Goal: Task Accomplishment & Management: Manage account settings

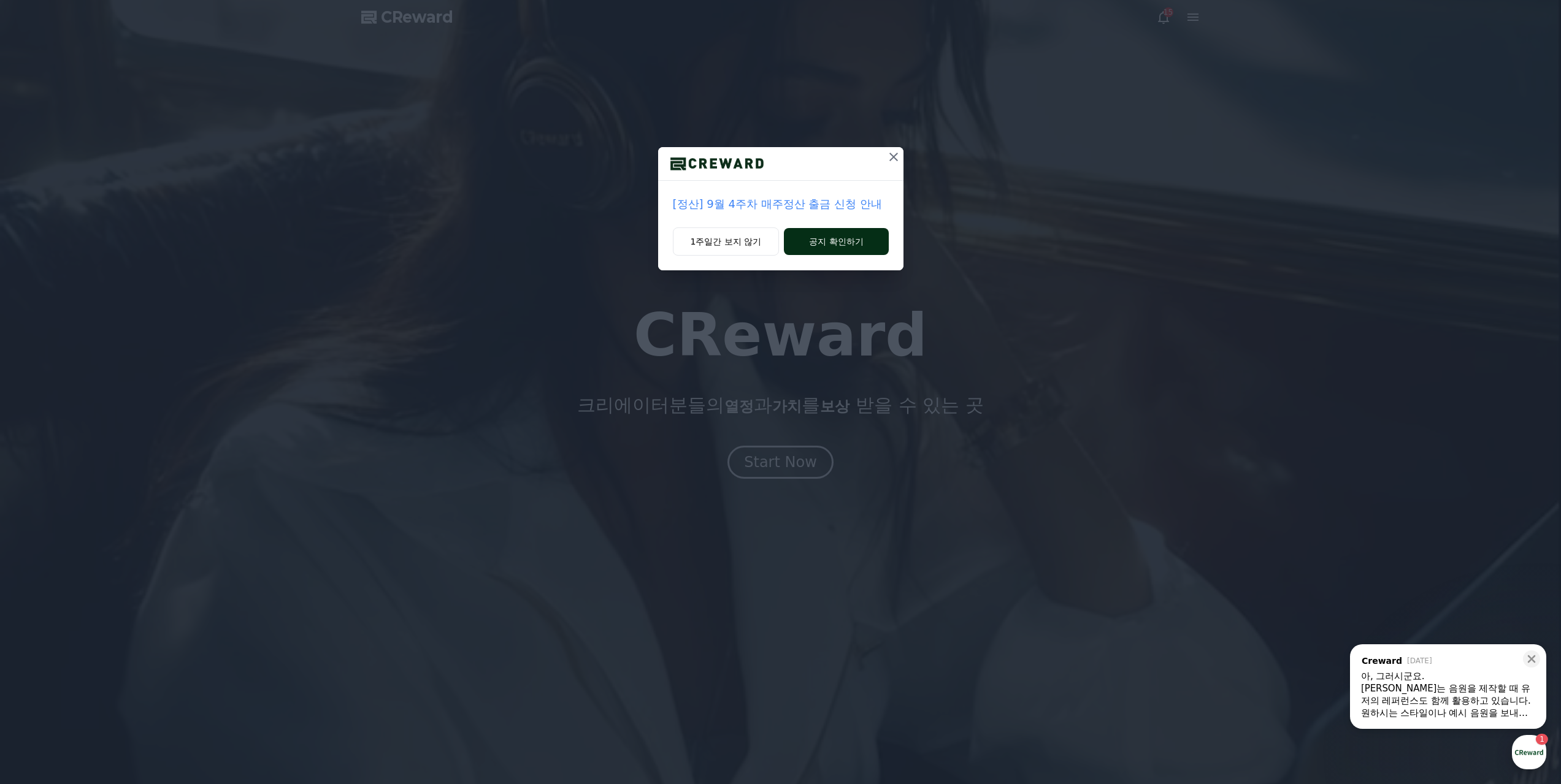
click at [838, 228] on button "공지 확인하기" at bounding box center [836, 241] width 104 height 27
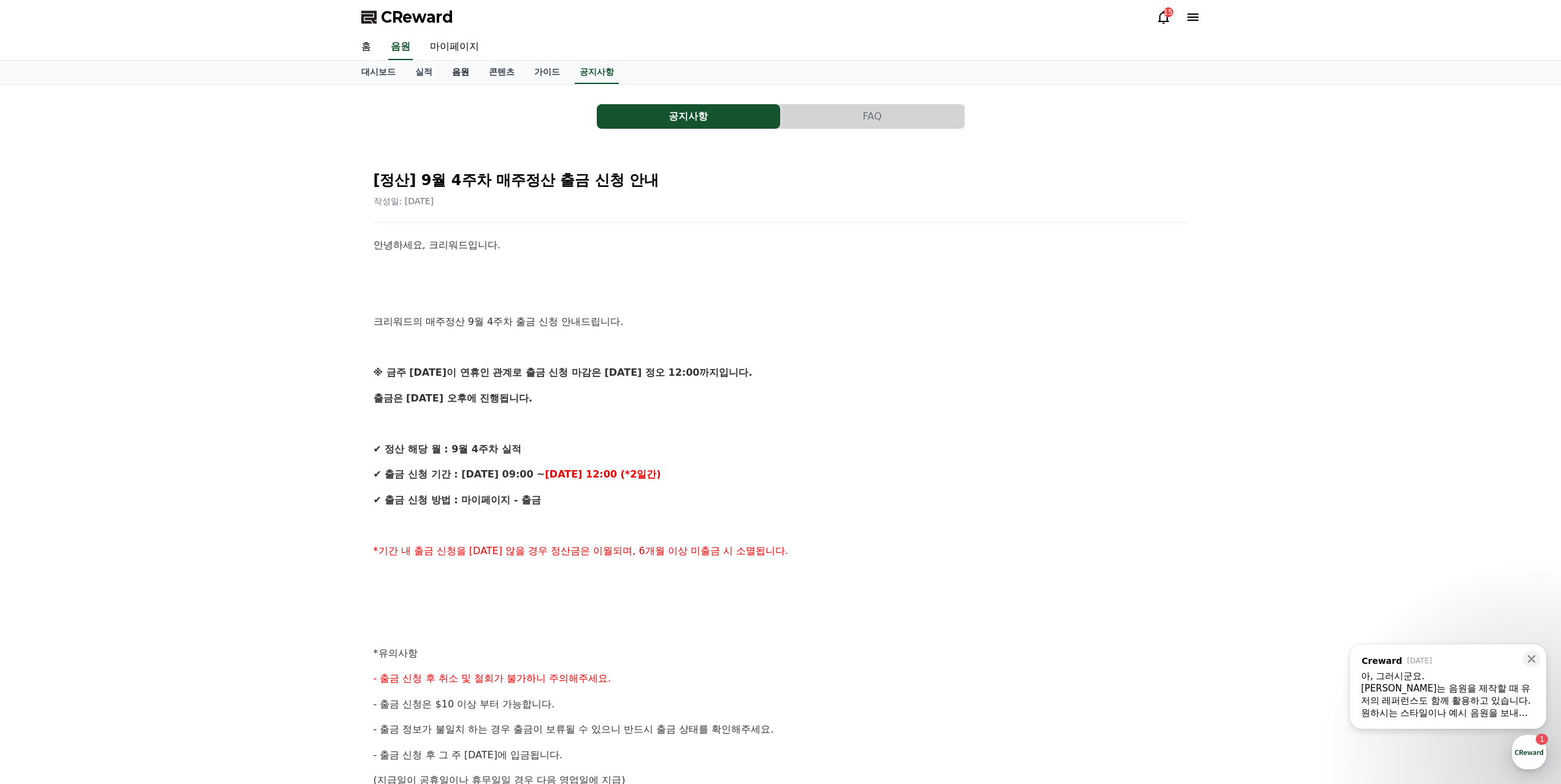
click at [449, 64] on link "음원" at bounding box center [461, 72] width 37 height 23
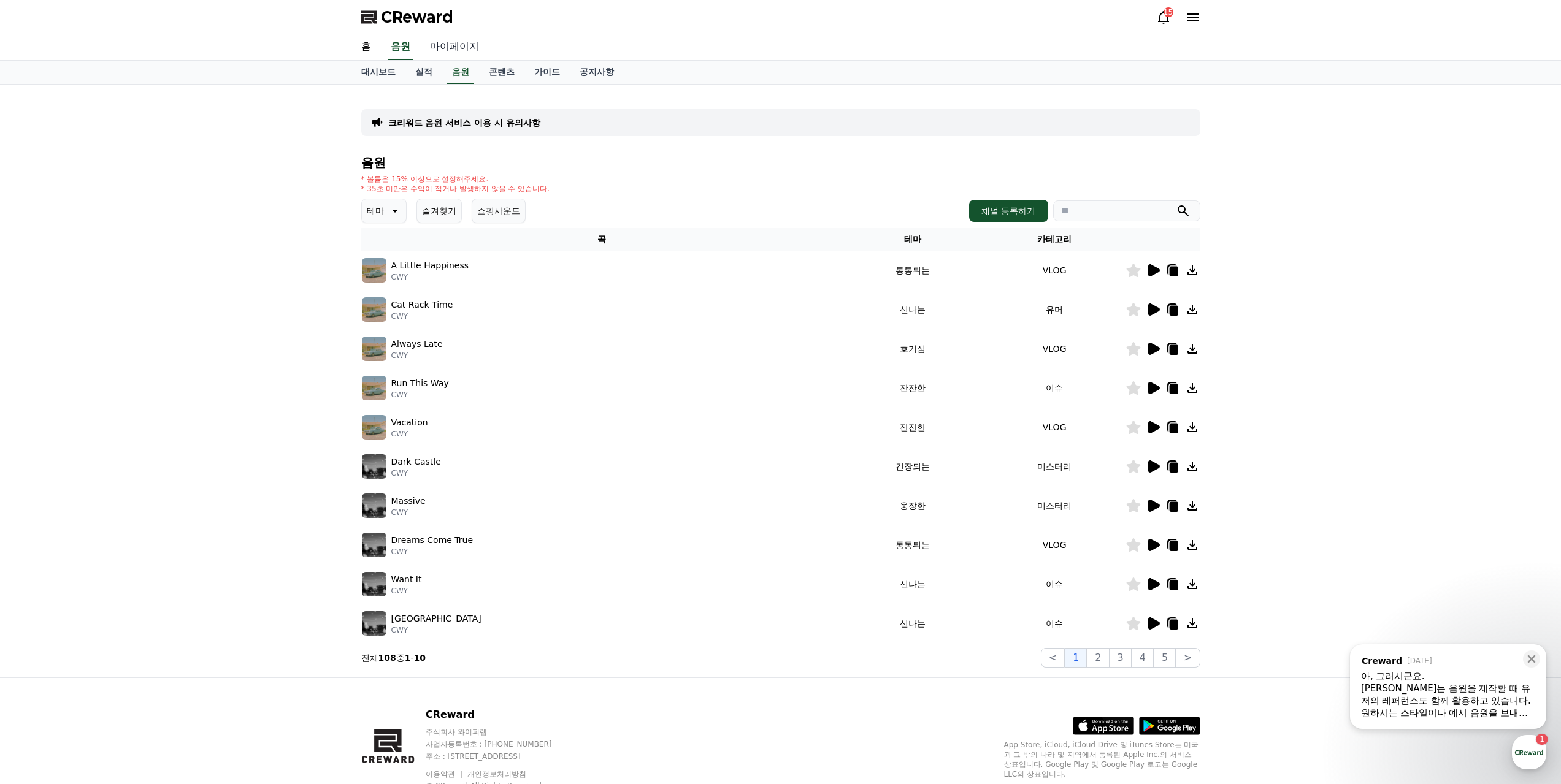
click at [441, 41] on link "마이페이지" at bounding box center [454, 47] width 69 height 26
select select "**********"
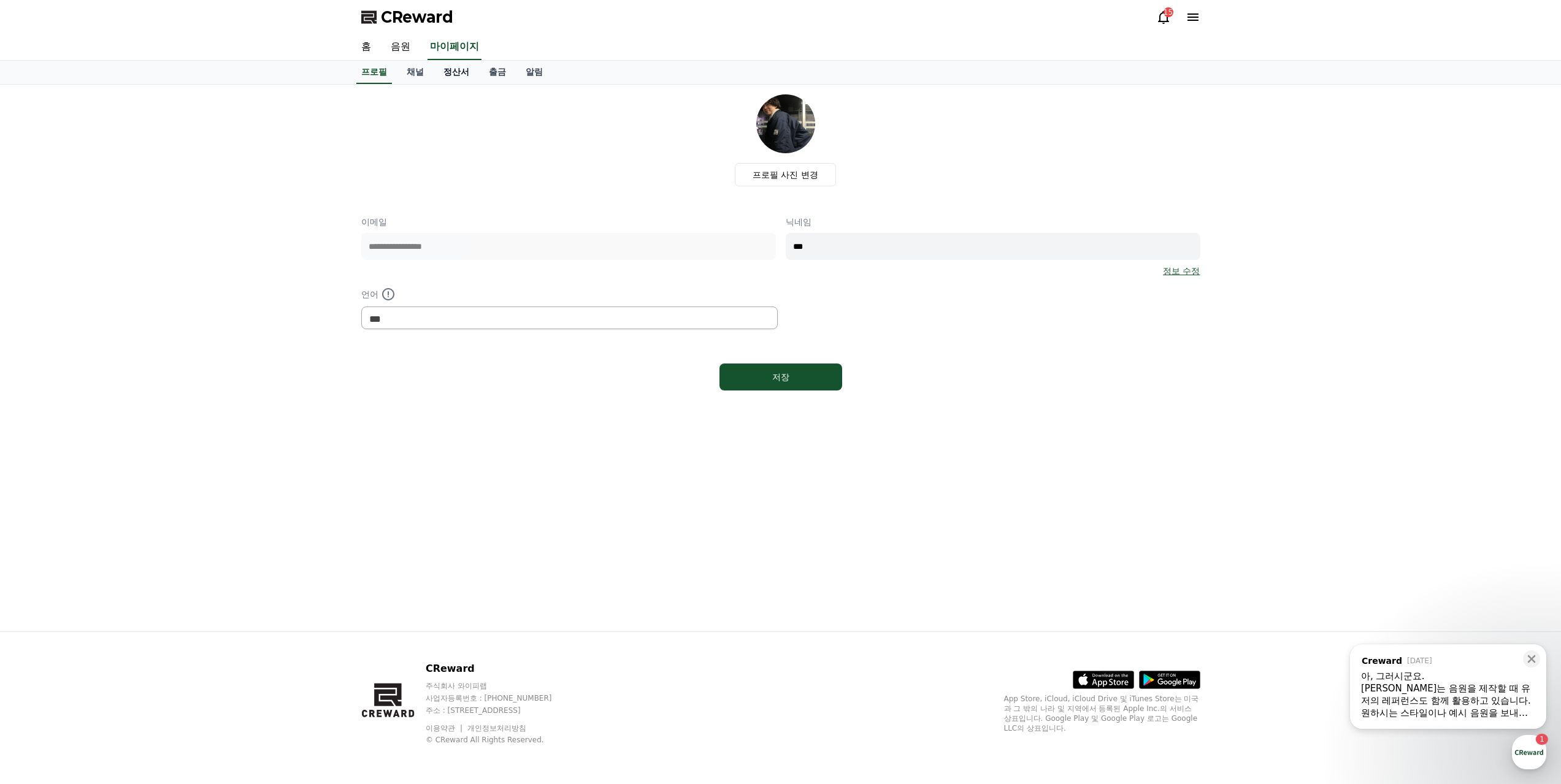
click at [442, 63] on link "정산서" at bounding box center [456, 72] width 46 height 23
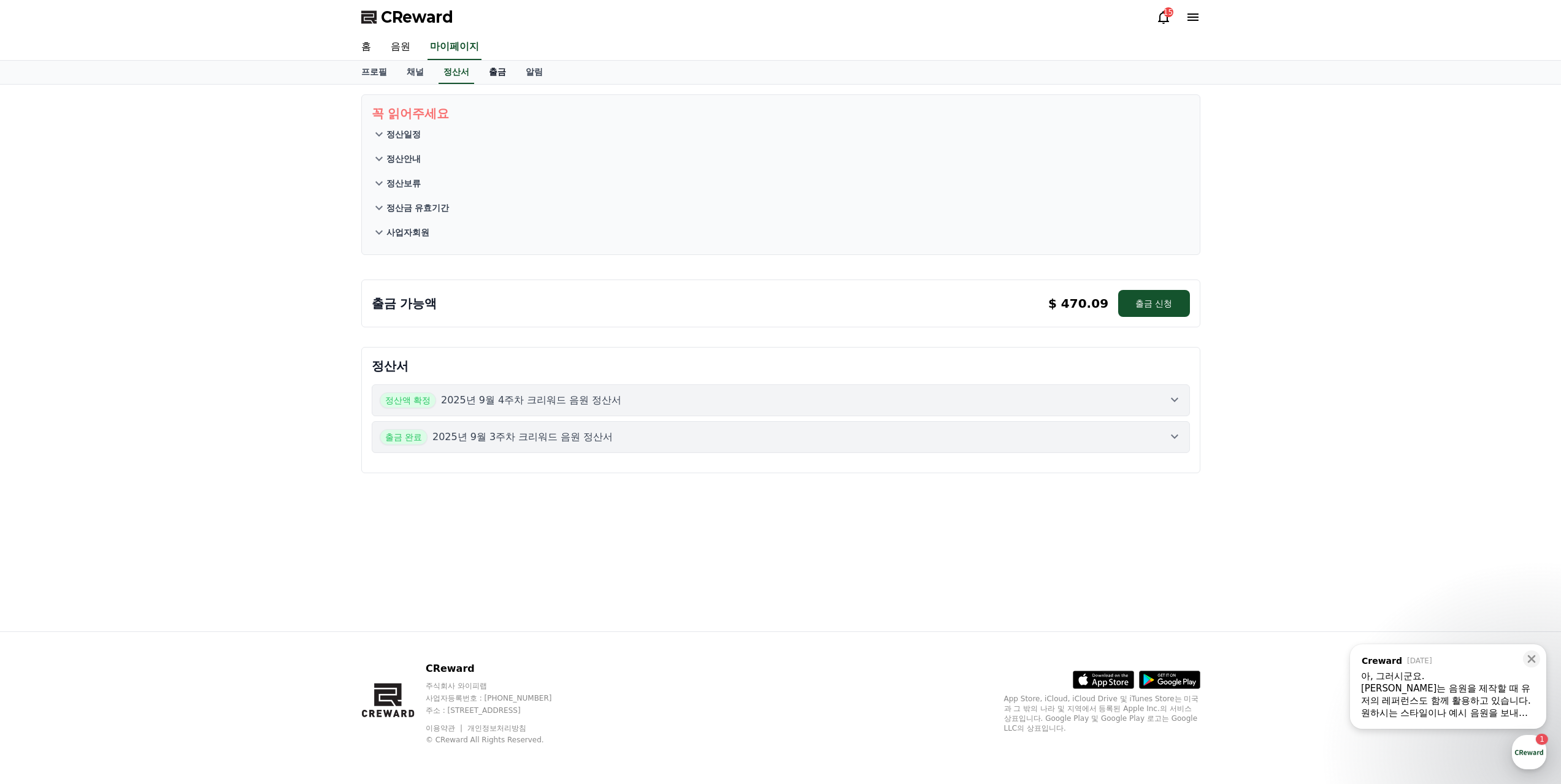
click at [485, 65] on link "출금" at bounding box center [497, 72] width 37 height 23
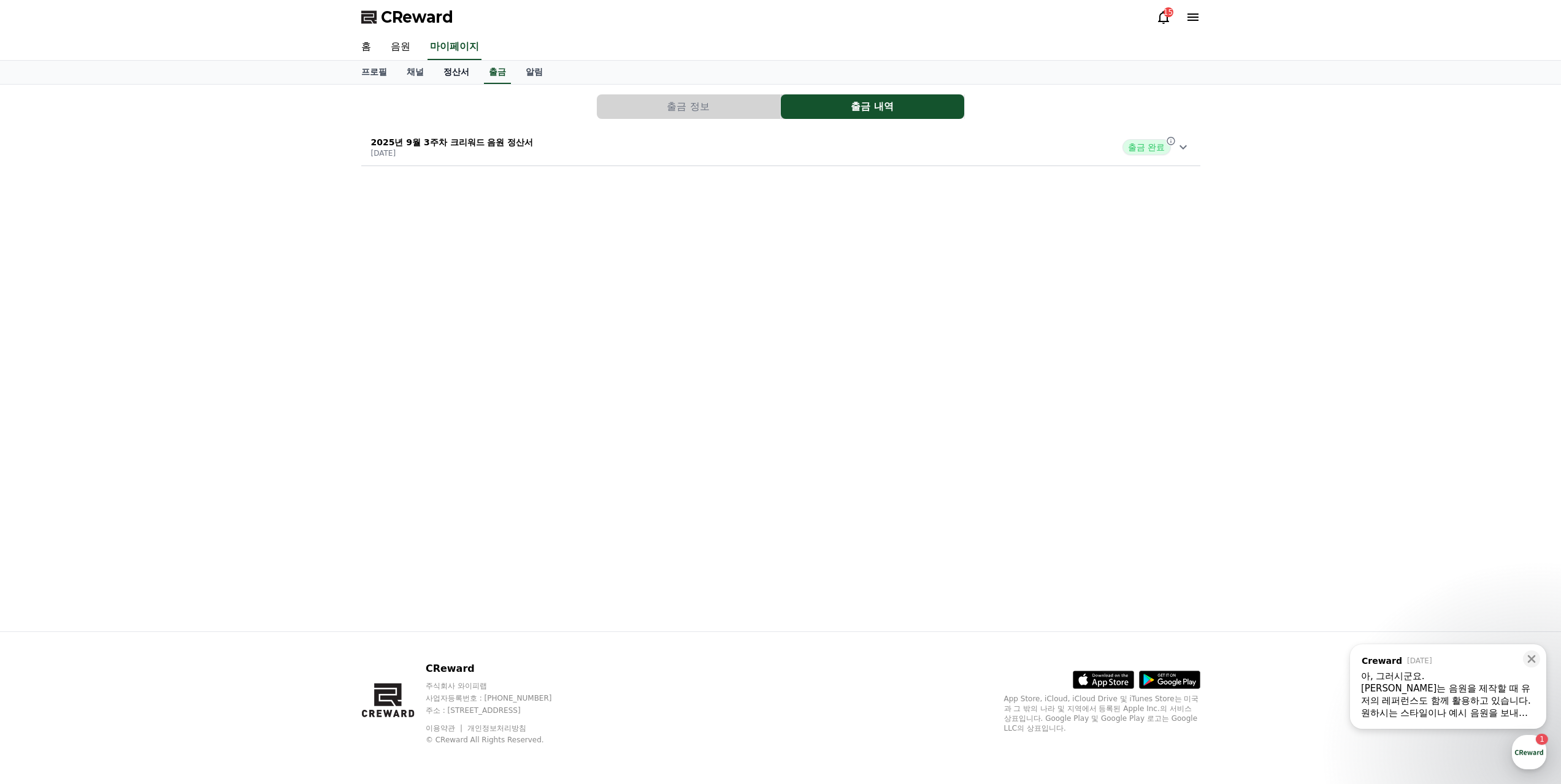
click at [437, 63] on link "정산서" at bounding box center [456, 72] width 46 height 23
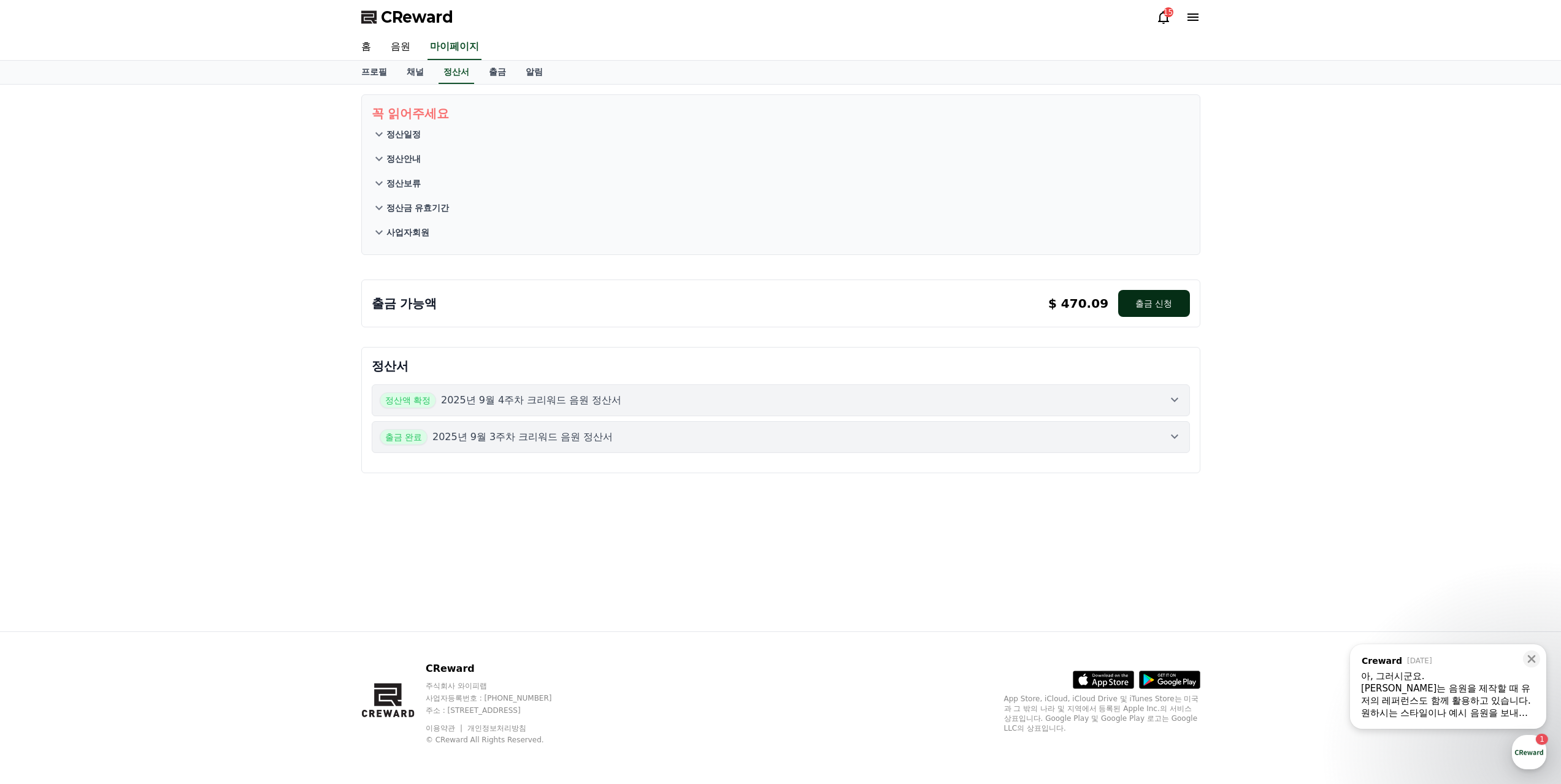
click at [1140, 290] on button "출금 신청" at bounding box center [1153, 303] width 71 height 27
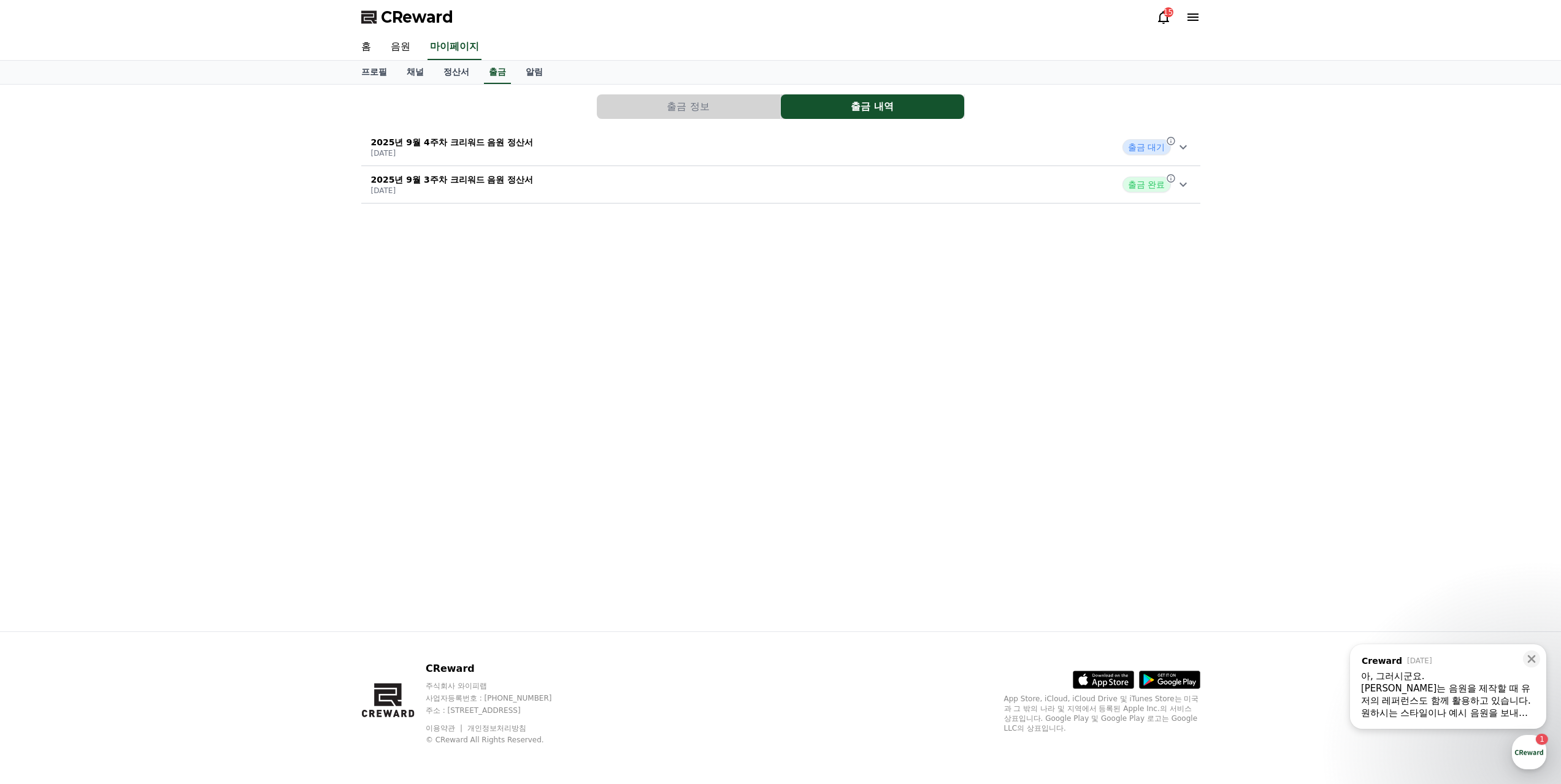
click at [447, 131] on div "2025년 9월 4주차 크리워드 음원 정산서 2025-10-01 출금 대기" at bounding box center [780, 147] width 839 height 32
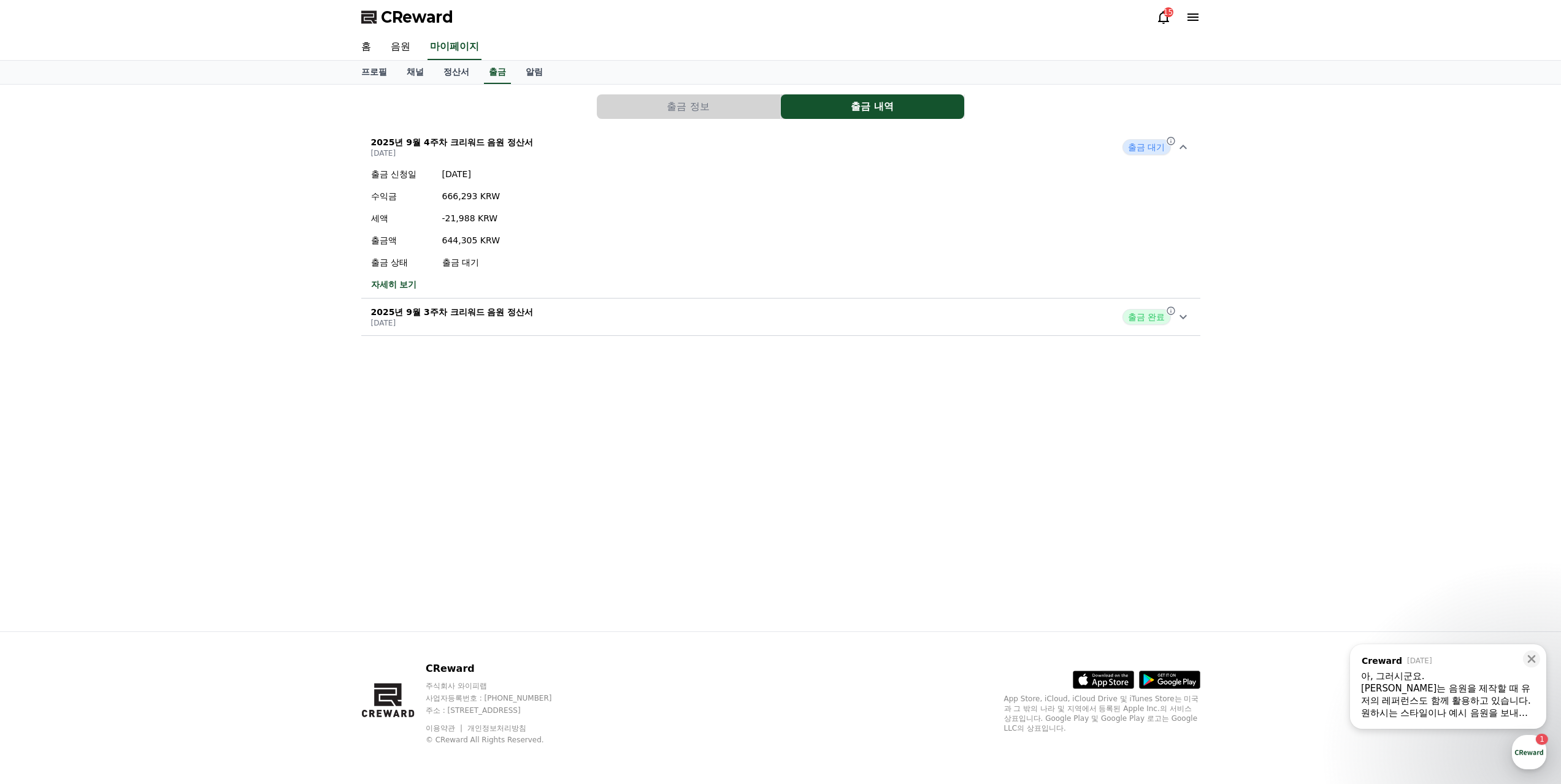
click at [1426, 690] on div "[PERSON_NAME]는 음원을 제작할 때 유저의 레퍼런스도 함께 활용하고 있습니다." at bounding box center [1448, 694] width 174 height 25
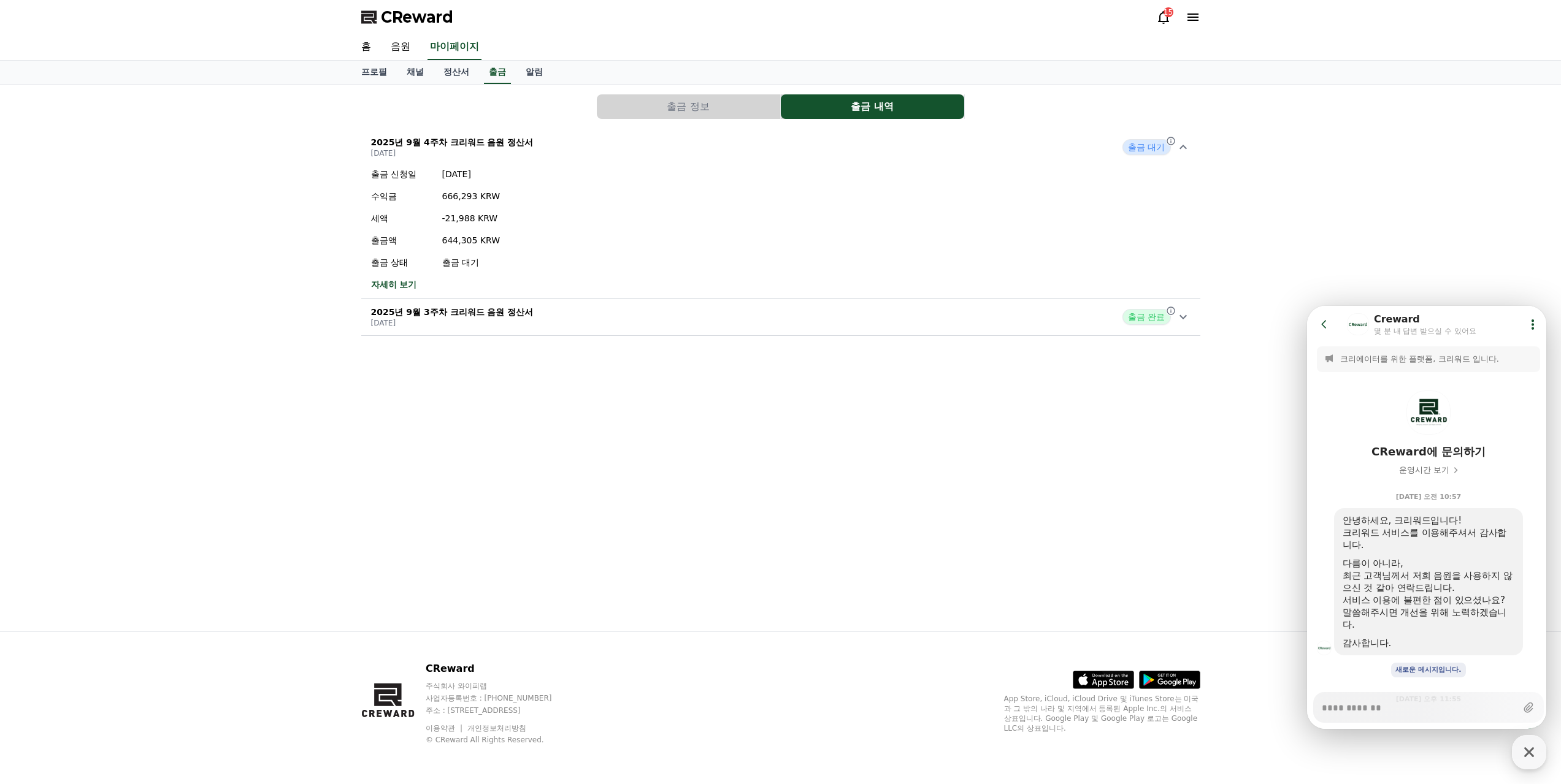
scroll to position [174, 0]
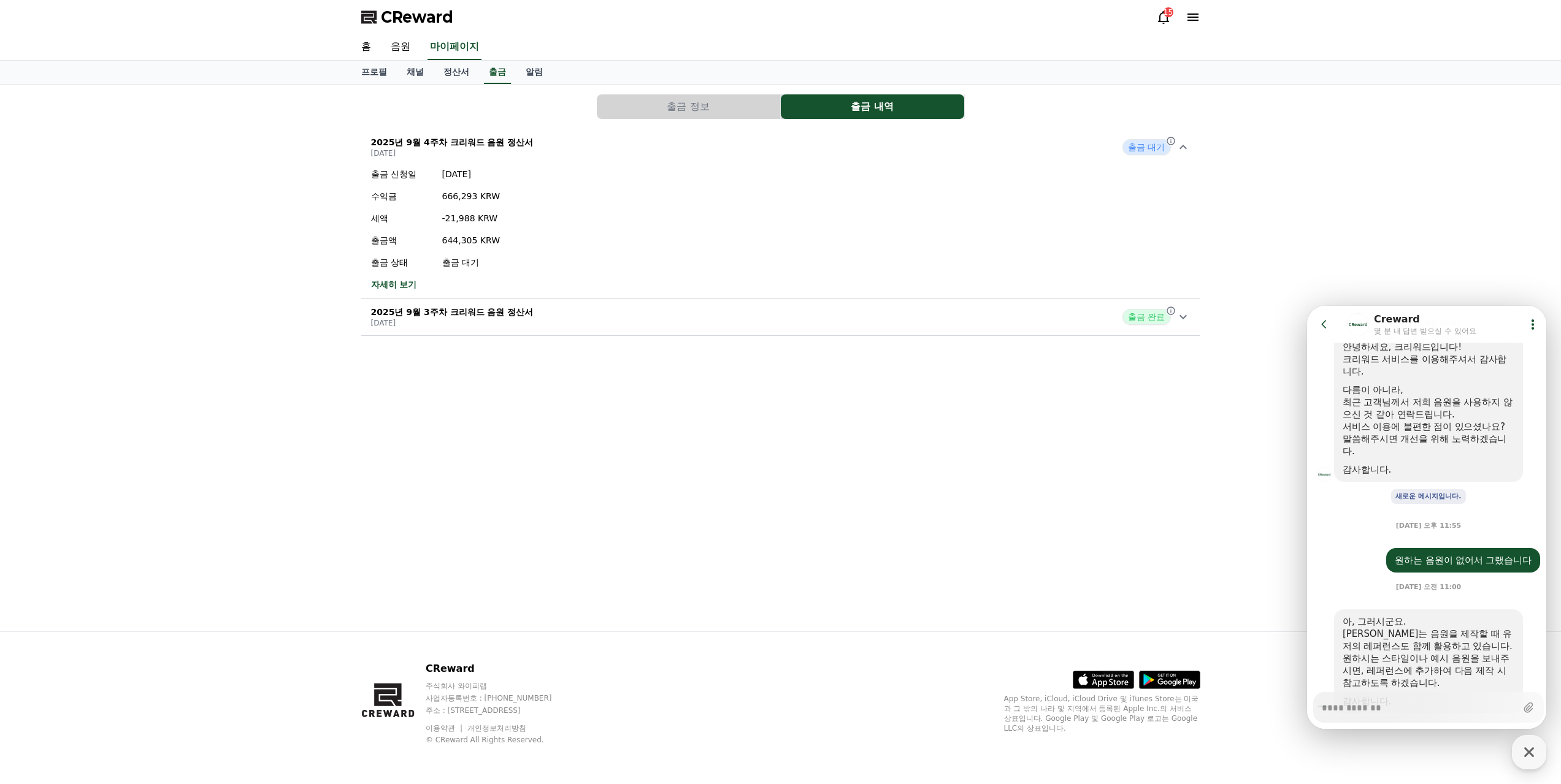
type textarea "*"
